Goal: Find specific page/section: Find specific page/section

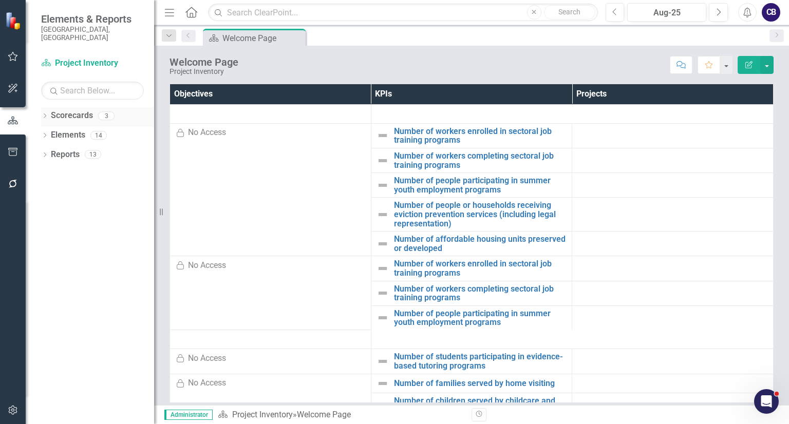
click at [44, 114] on icon "Dropdown" at bounding box center [44, 117] width 7 height 6
click at [97, 149] on link "Participatory Budgeting Scoring" at bounding box center [106, 155] width 98 height 12
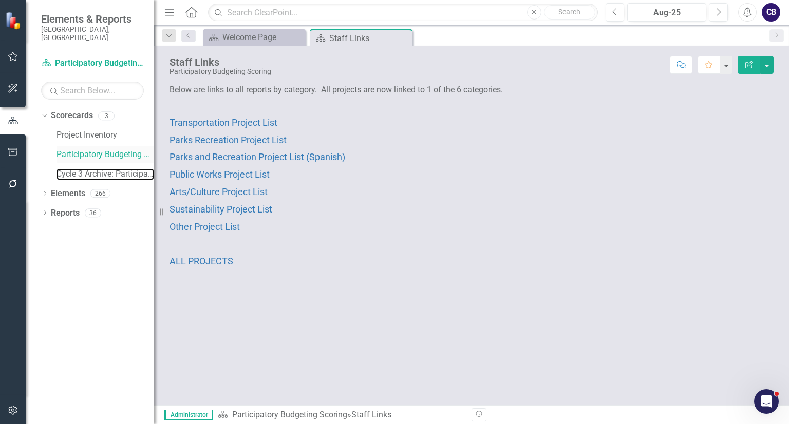
drag, startPoint x: 65, startPoint y: 170, endPoint x: 72, endPoint y: 148, distance: 22.7
click at [65, 170] on link "Cycle 3 Archive: Participatory Budgeting Scoring" at bounding box center [106, 174] width 98 height 12
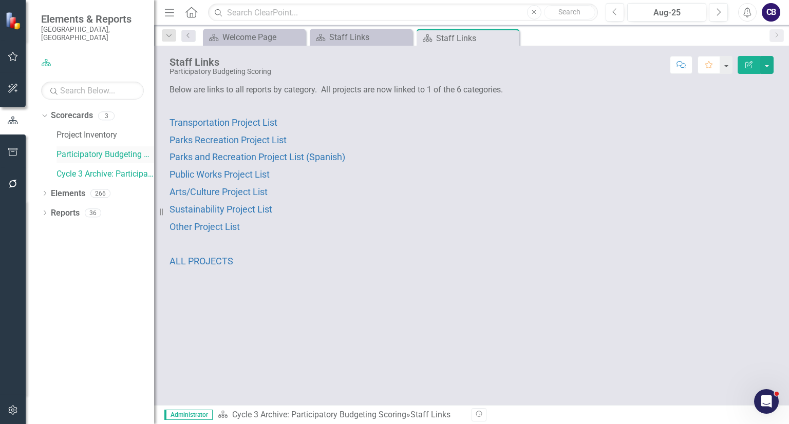
click at [72, 149] on link "Participatory Budgeting Scoring" at bounding box center [106, 155] width 98 height 12
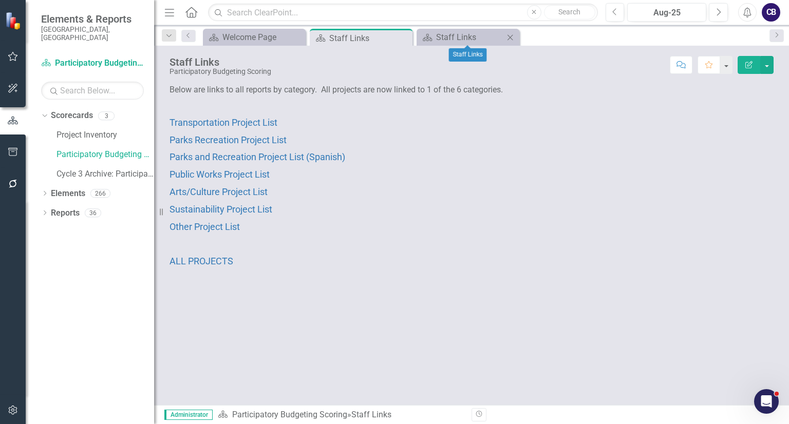
click at [518, 38] on div "Scorecard Staff Links Close" at bounding box center [468, 37] width 103 height 17
click at [404, 34] on icon "Close" at bounding box center [403, 38] width 10 height 8
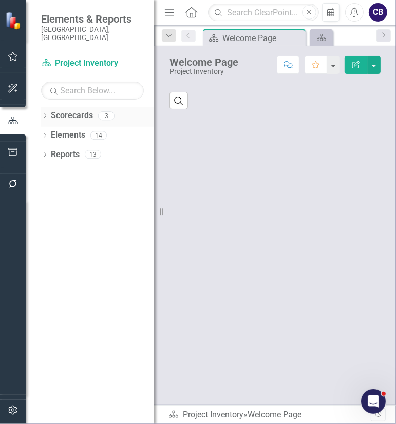
click at [44, 114] on icon "Dropdown" at bounding box center [44, 117] width 7 height 6
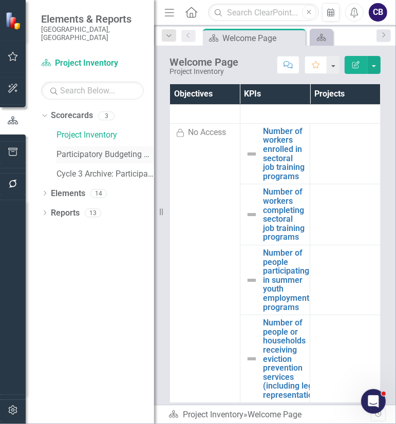
click at [70, 149] on link "Participatory Budgeting Scoring" at bounding box center [106, 155] width 98 height 12
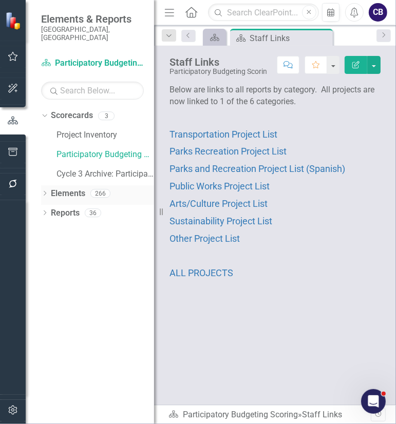
click at [47, 185] on div "Dropdown Elements 266" at bounding box center [97, 195] width 113 height 20
click at [66, 188] on link "Elements" at bounding box center [68, 194] width 34 height 12
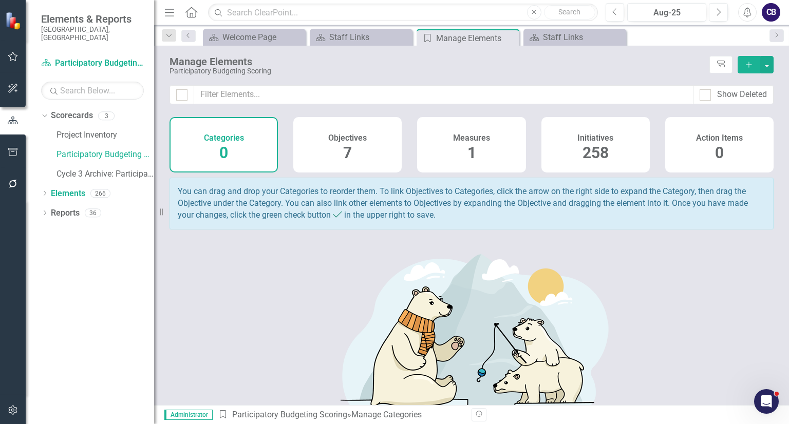
click at [396, 168] on div "Initiatives 258" at bounding box center [595, 144] width 108 height 55
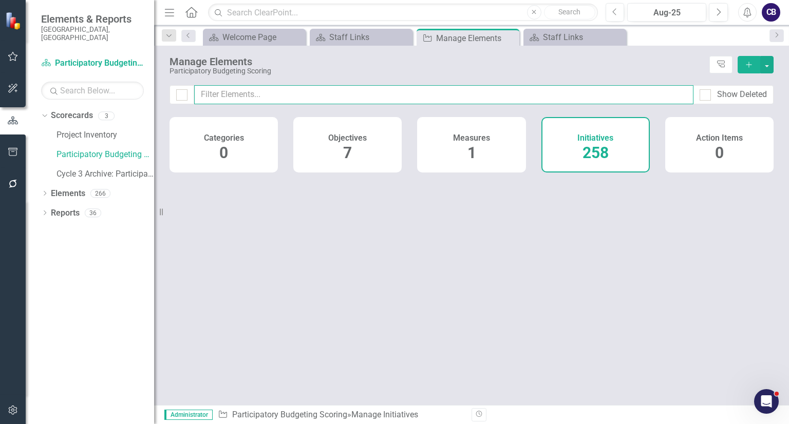
click at [396, 98] on input "text" at bounding box center [443, 94] width 499 height 19
paste input "B003"
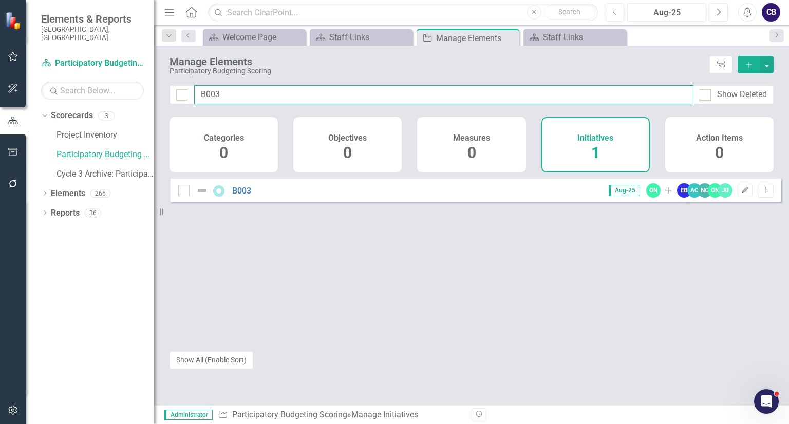
type input "B003"
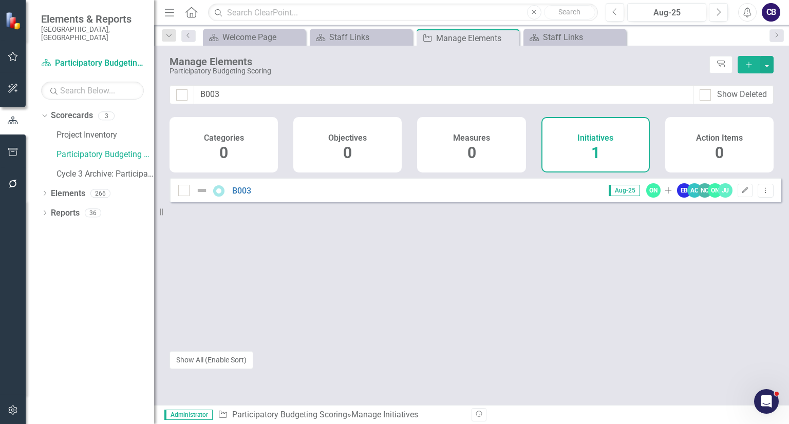
click at [246, 192] on div "B003" at bounding box center [216, 190] width 76 height 12
click at [245, 196] on link "B003" at bounding box center [241, 191] width 19 height 10
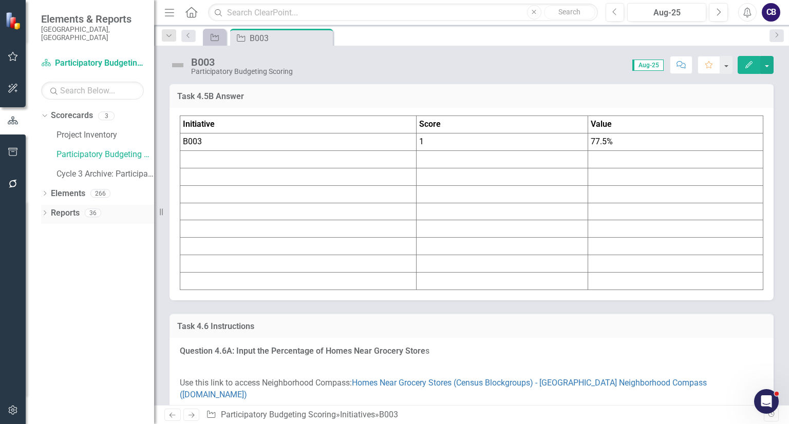
scroll to position [3425, 0]
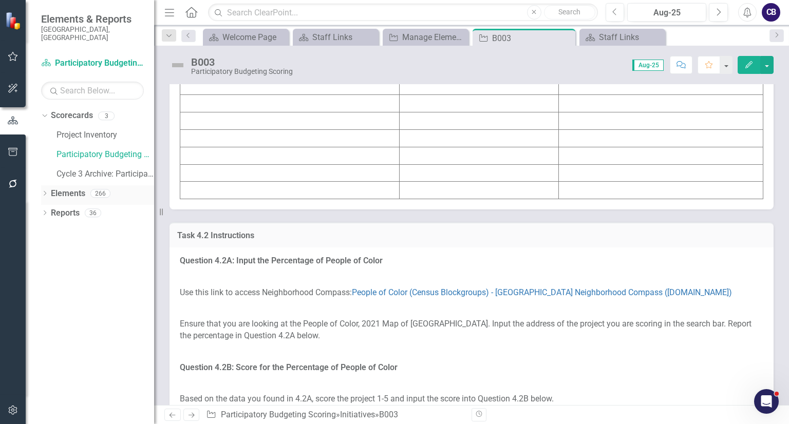
click at [42, 192] on icon "Dropdown" at bounding box center [44, 195] width 7 height 6
click at [41, 242] on div "Dropdown Scorecards 3 Project Inventory Participatory Budgeting Scoring Cycle 3…" at bounding box center [90, 265] width 128 height 317
click at [46, 250] on icon "Dropdown" at bounding box center [49, 253] width 7 height 6
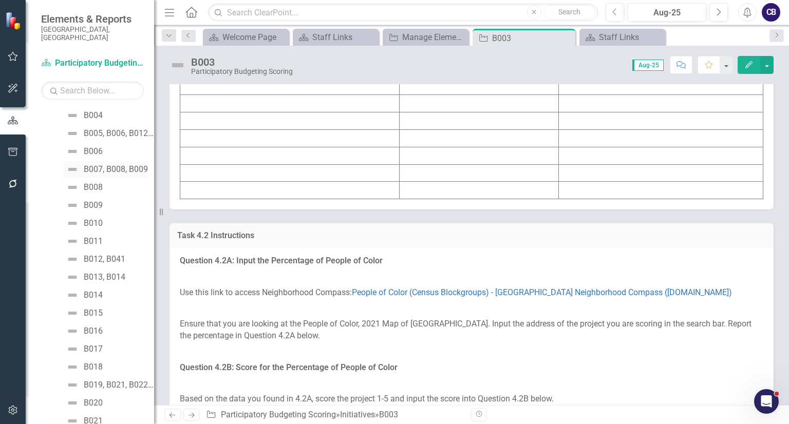
click at [130, 165] on div "B007, B008, B009" at bounding box center [116, 169] width 64 height 9
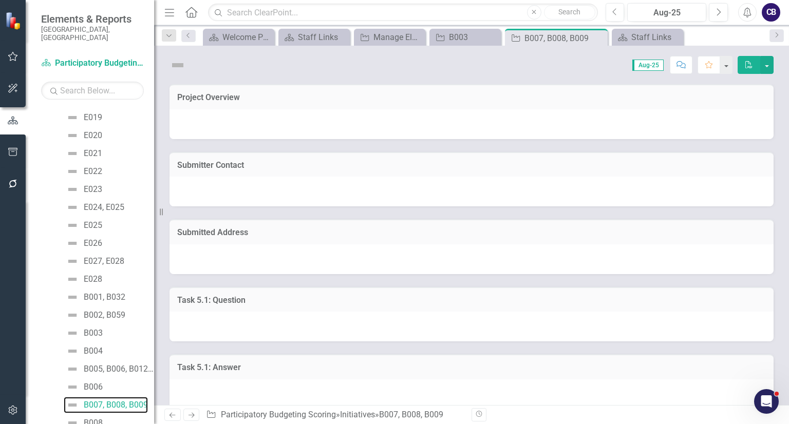
scroll to position [2145, 0]
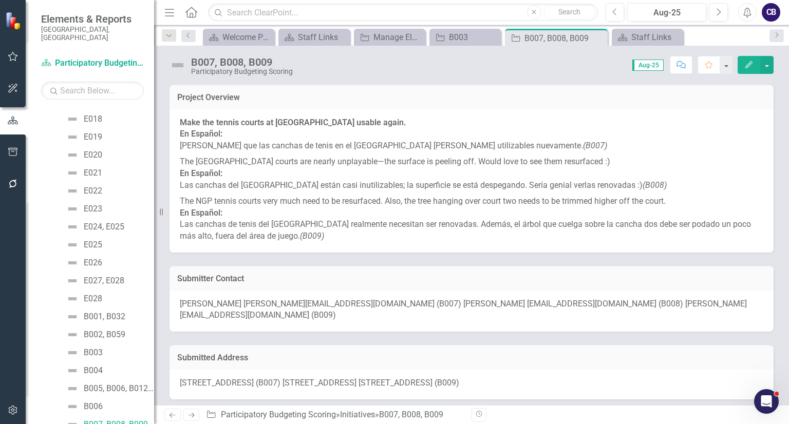
click at [396, 87] on div "B007, B008, B009 Participatory Budgeting Scoring Score: 0.00 Aug-25 Completed C…" at bounding box center [471, 226] width 635 height 360
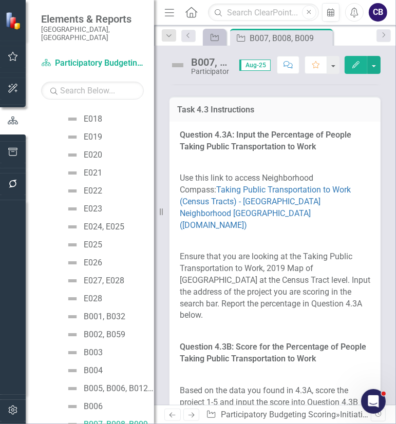
scroll to position [8112, 0]
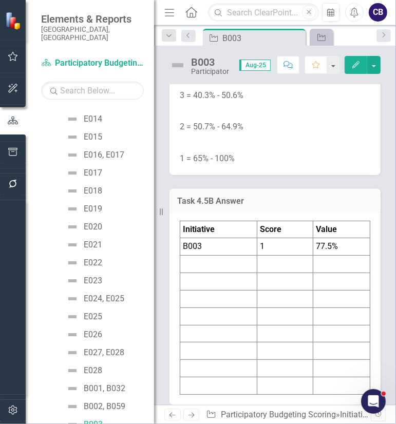
scroll to position [8249, 0]
